Goal: Check status

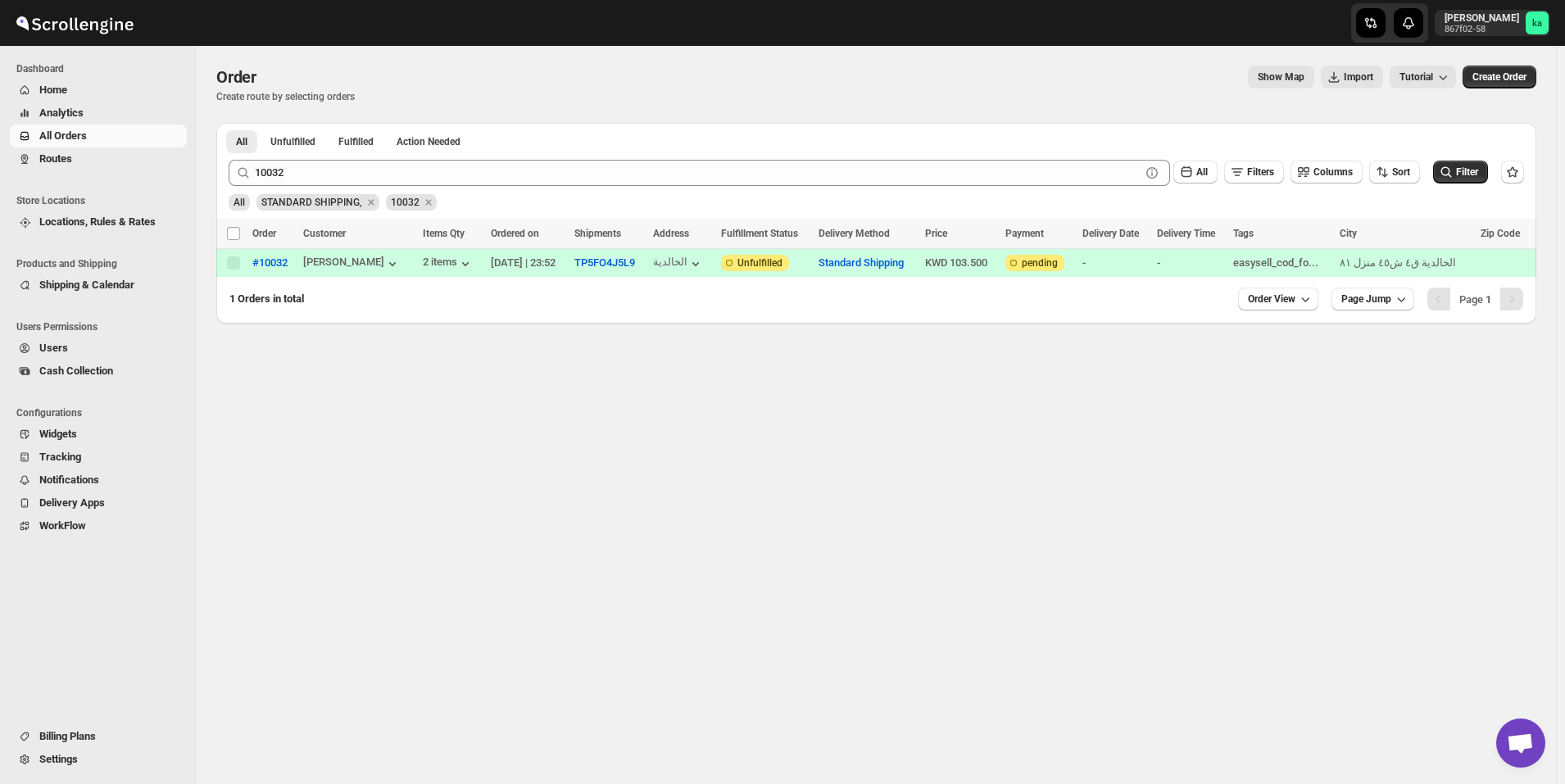
click at [57, 163] on span "Routes" at bounding box center [56, 159] width 33 height 12
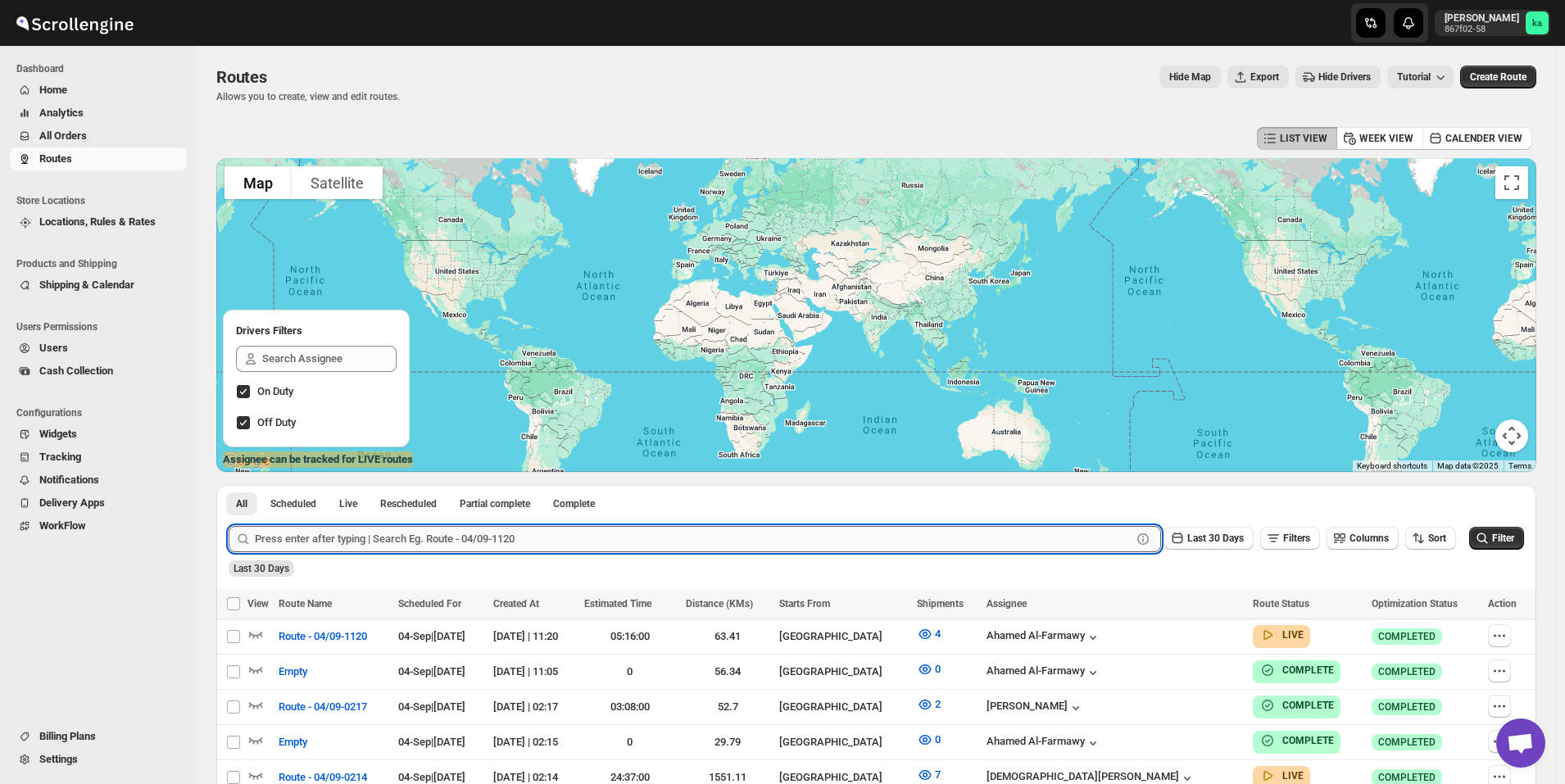
click at [502, 533] on input "text" at bounding box center [693, 539] width 877 height 26
paste input "[URL][DOMAIN_NAME]"
type input "[URL][DOMAIN_NAME]"
click at [458, 538] on input "[URL][DOMAIN_NAME]" at bounding box center [678, 539] width 847 height 26
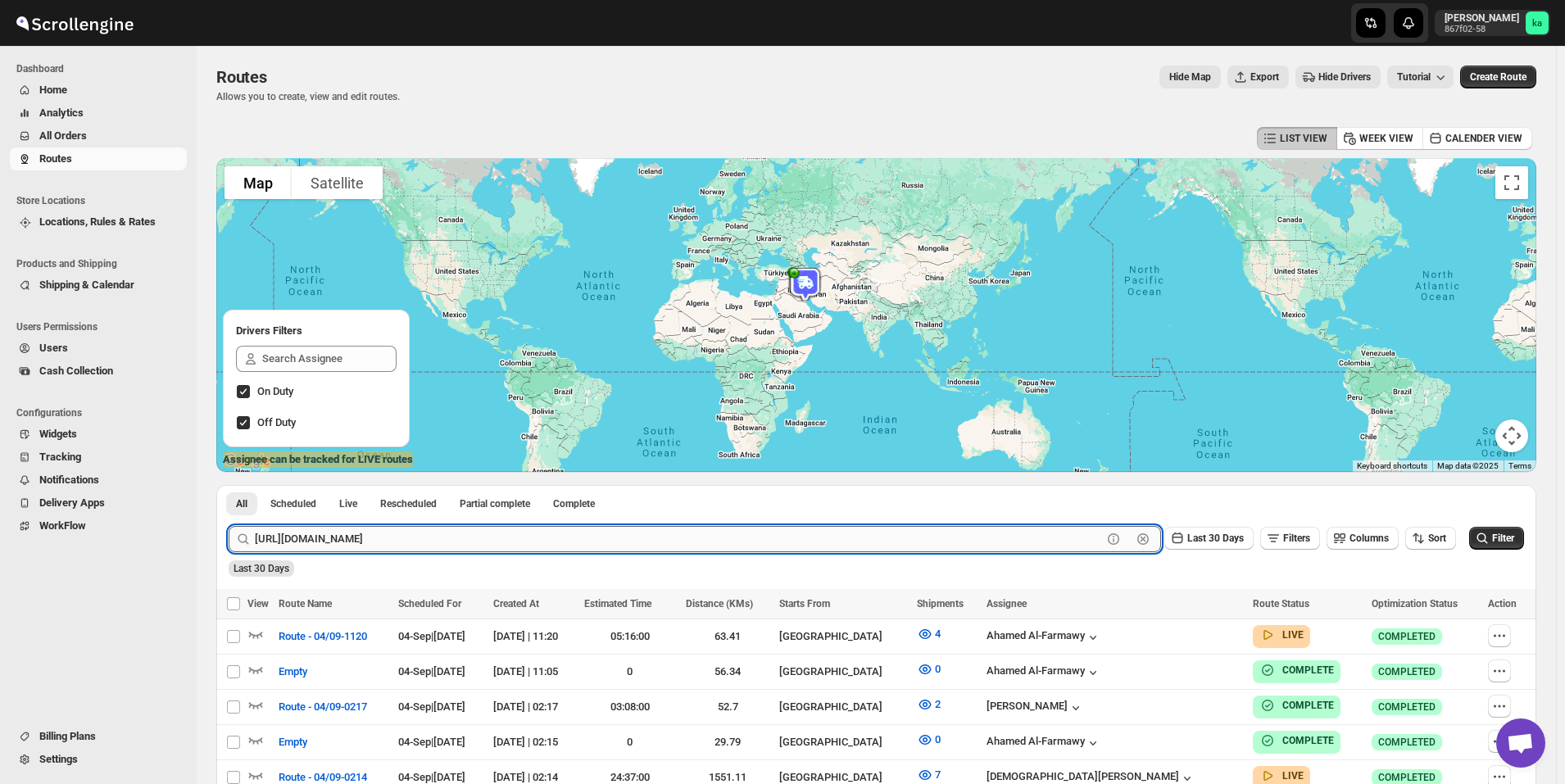
click at [458, 538] on input "[URL][DOMAIN_NAME]" at bounding box center [678, 539] width 847 height 26
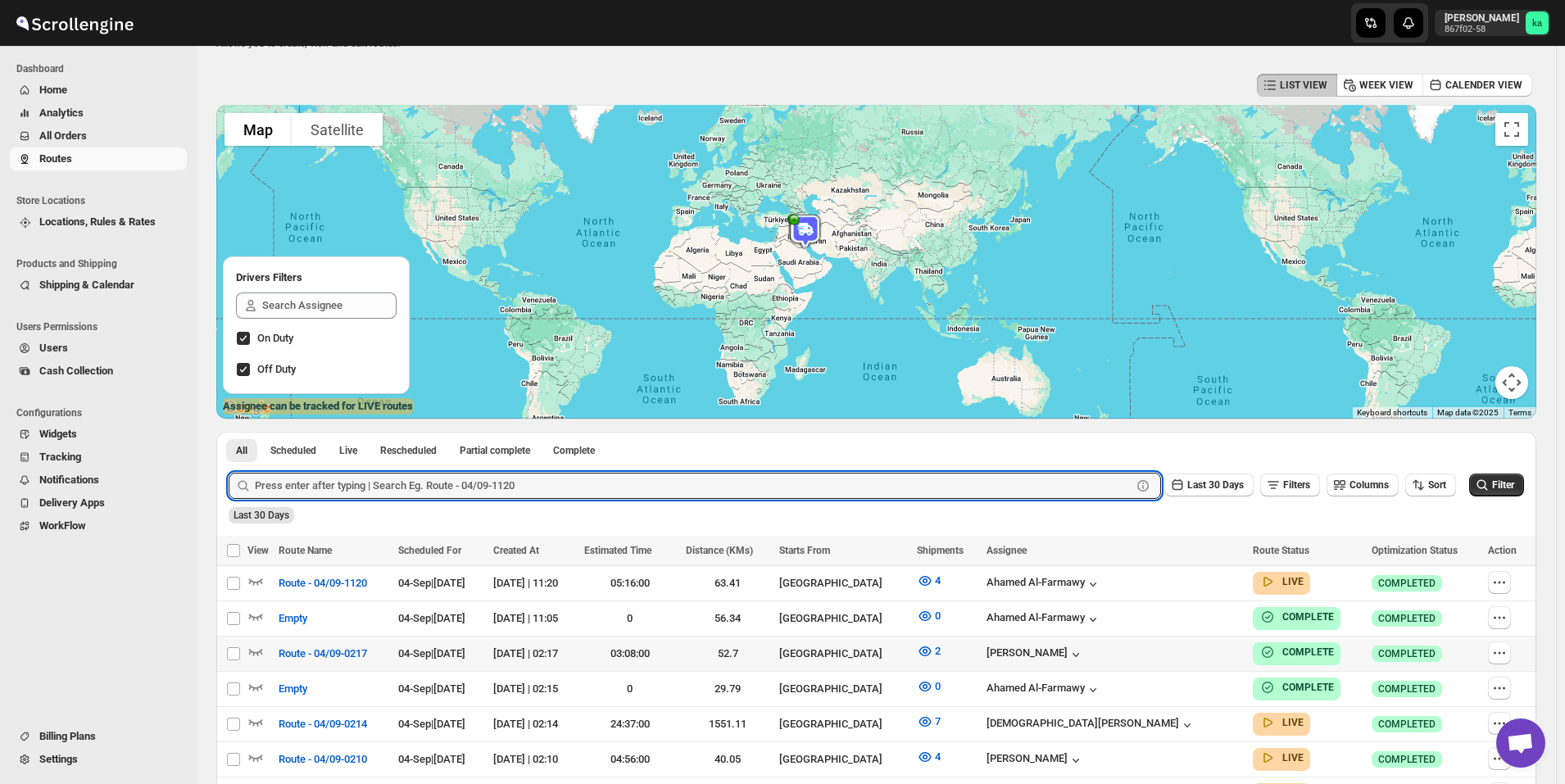
scroll to position [82, 0]
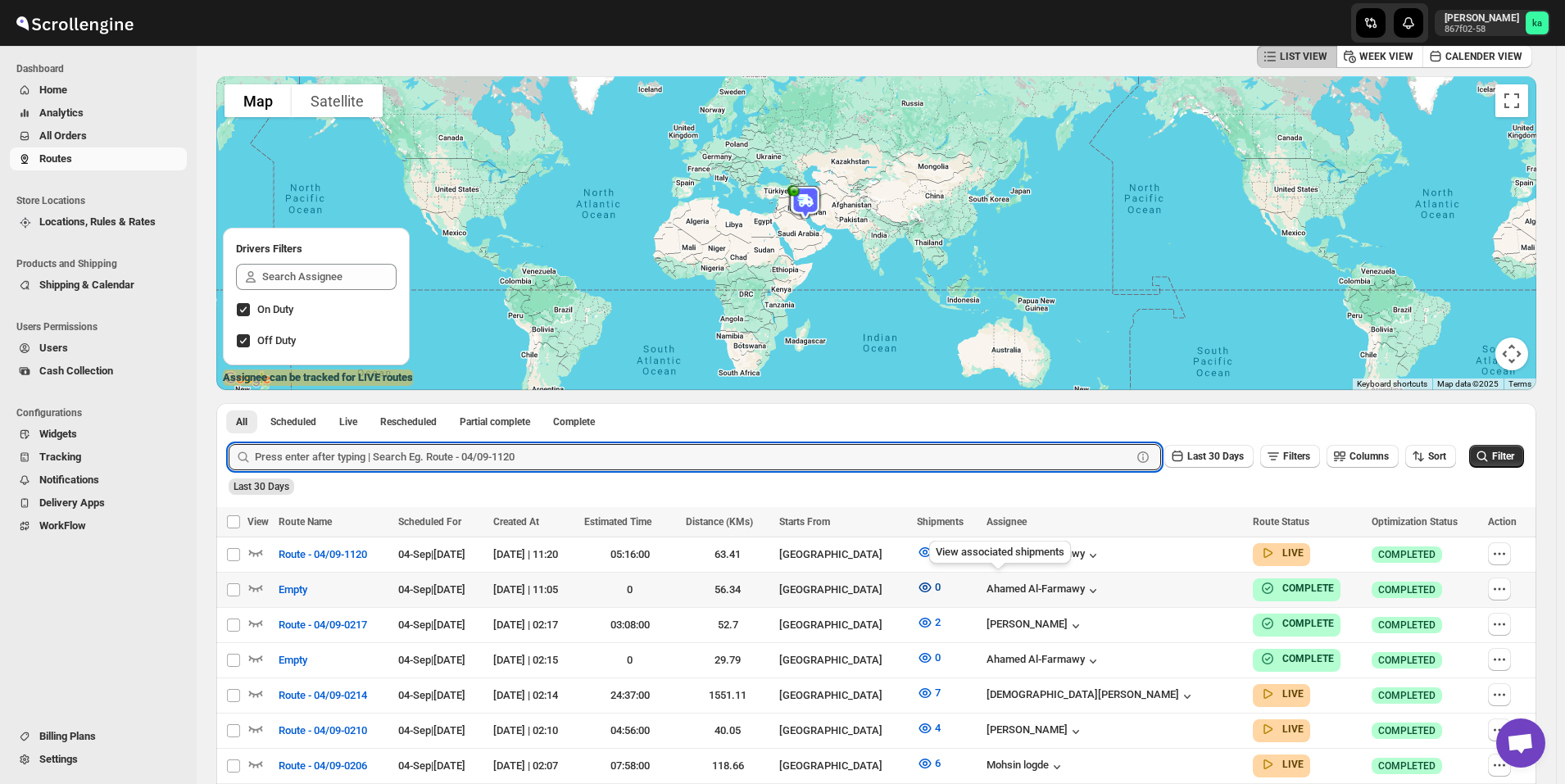
click at [933, 586] on icon "button" at bounding box center [925, 587] width 17 height 17
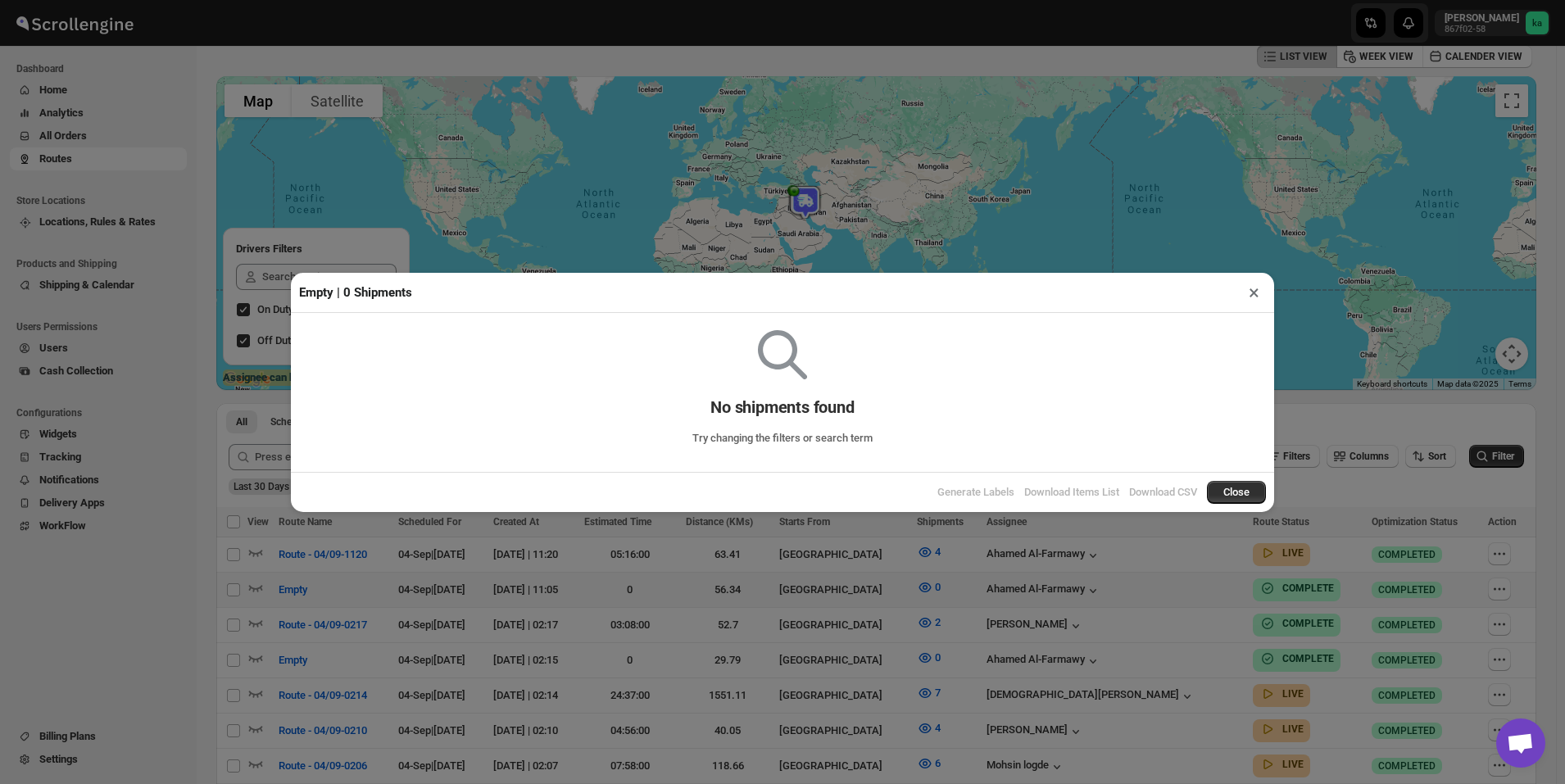
click at [1257, 295] on button "×" at bounding box center [1254, 293] width 24 height 23
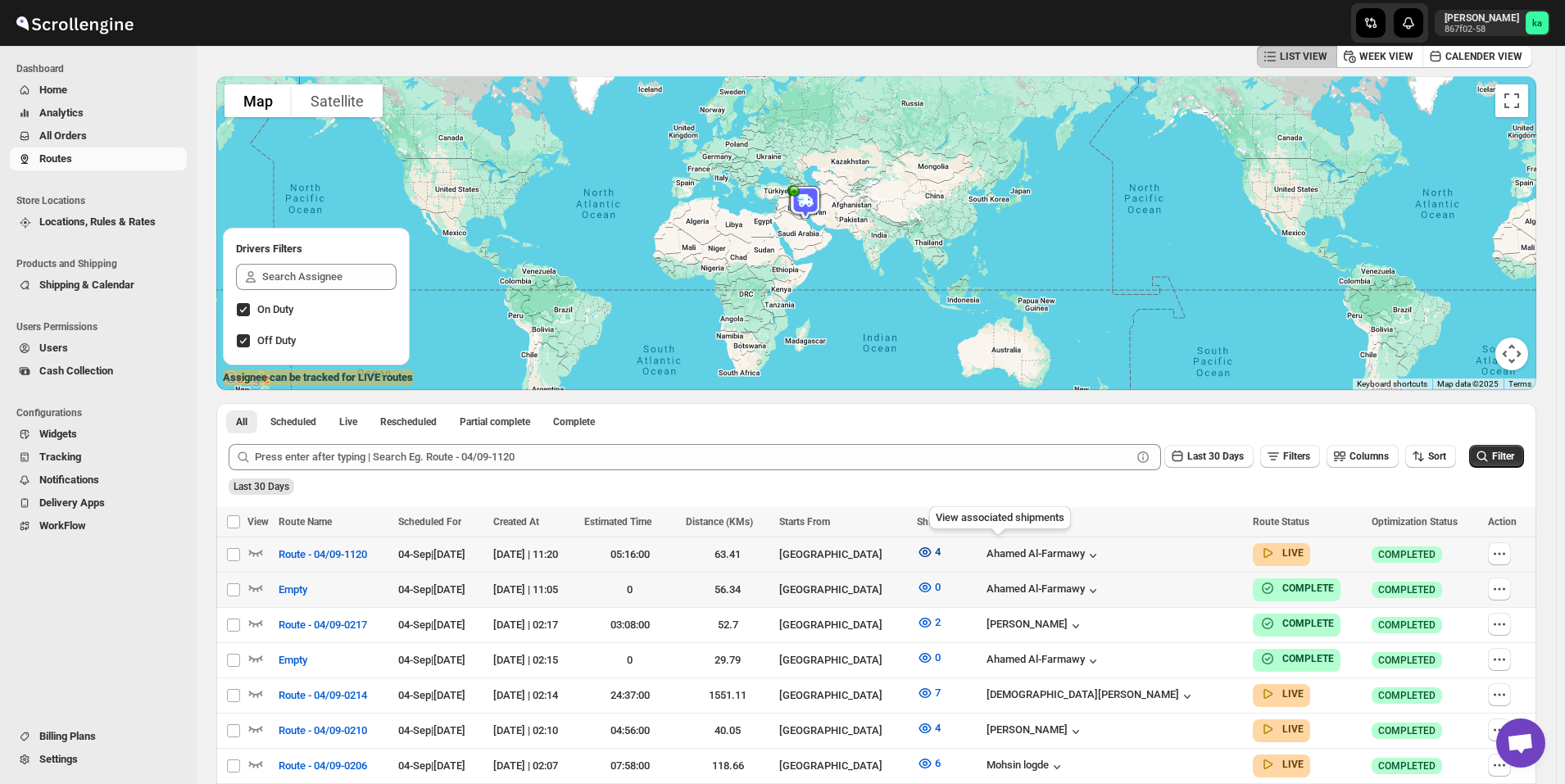
click at [933, 552] on icon "button" at bounding box center [925, 552] width 17 height 17
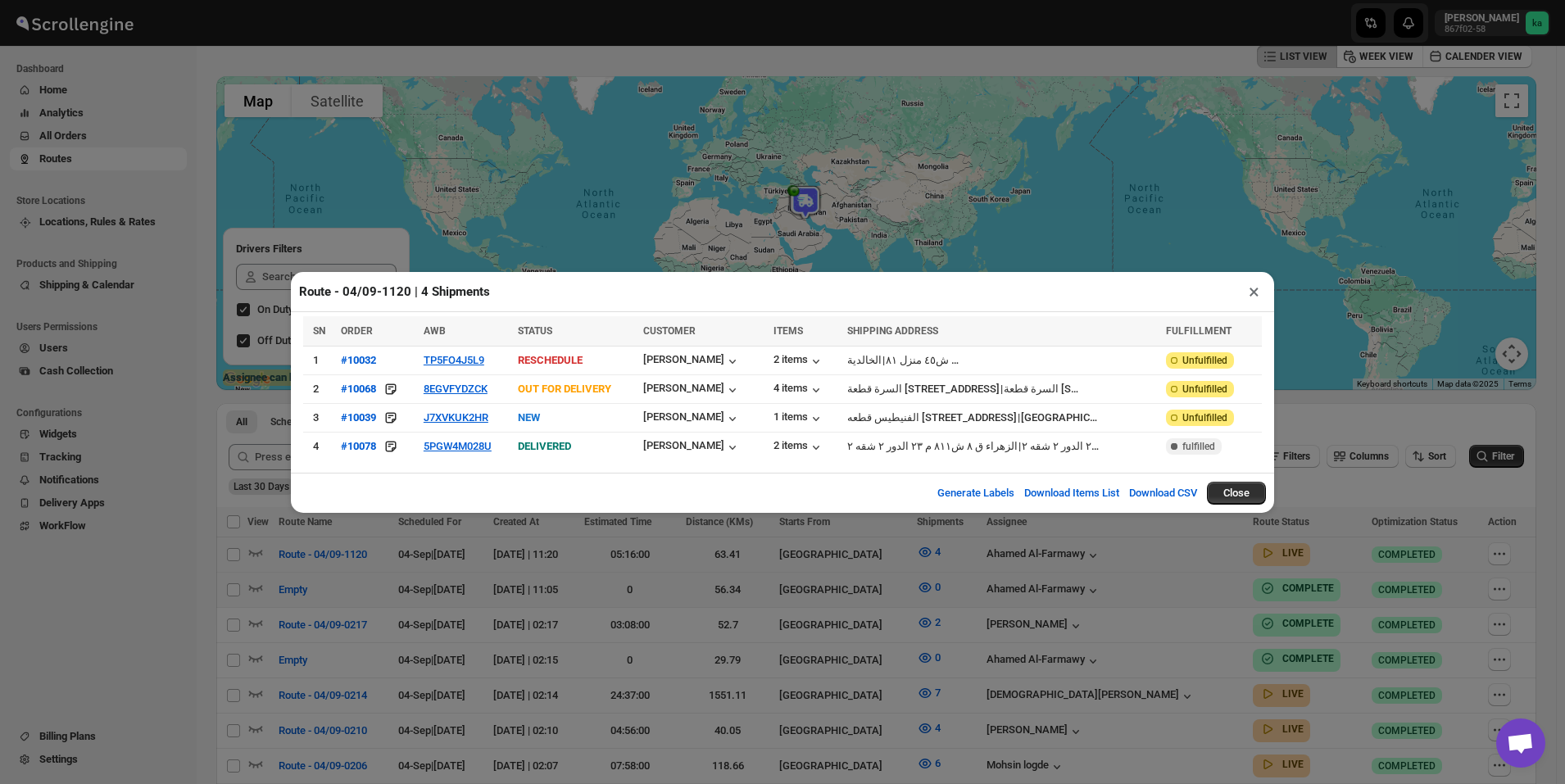
click at [161, 511] on div "Route - 04/09-1120 | 4 Shipments × SN ORDER AWB STATUS CUSTOMER ITEMS SHIPPING …" at bounding box center [782, 392] width 1565 height 784
